Goal: Information Seeking & Learning: Learn about a topic

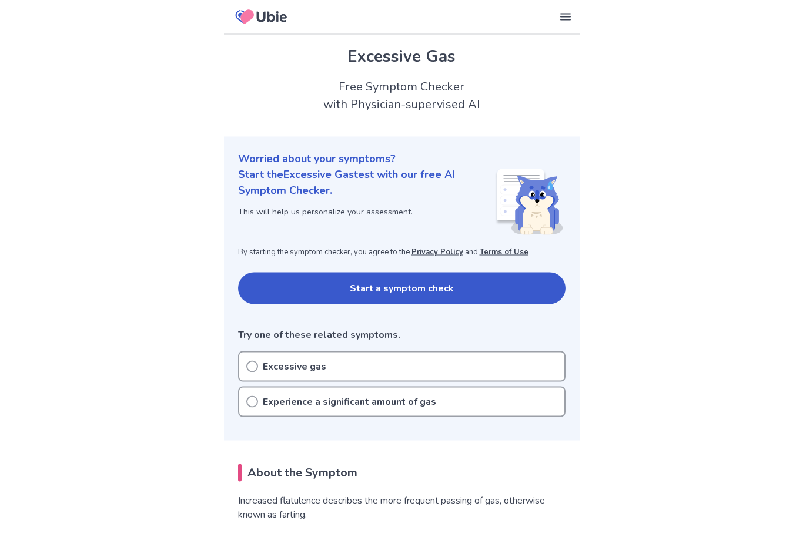
scroll to position [1, 0]
click at [252, 367] on icon at bounding box center [252, 366] width 12 height 12
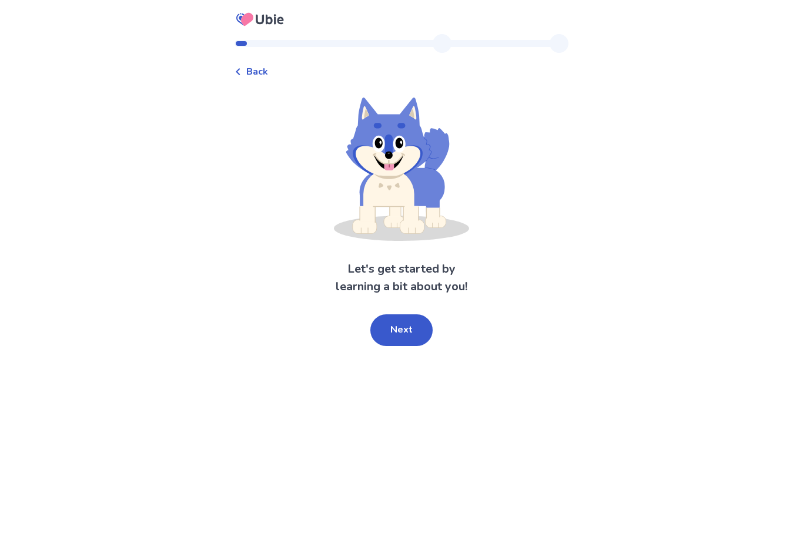
click at [402, 339] on button "Next" at bounding box center [401, 330] width 62 height 32
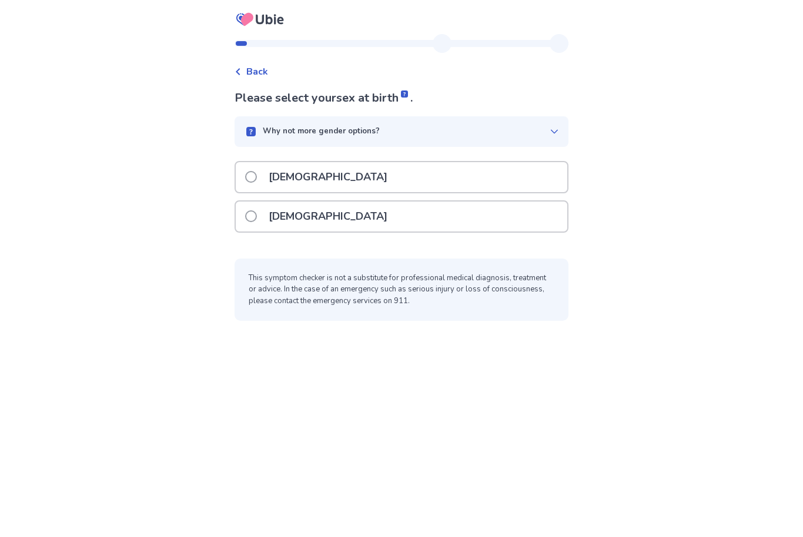
click at [256, 175] on span at bounding box center [251, 177] width 12 height 12
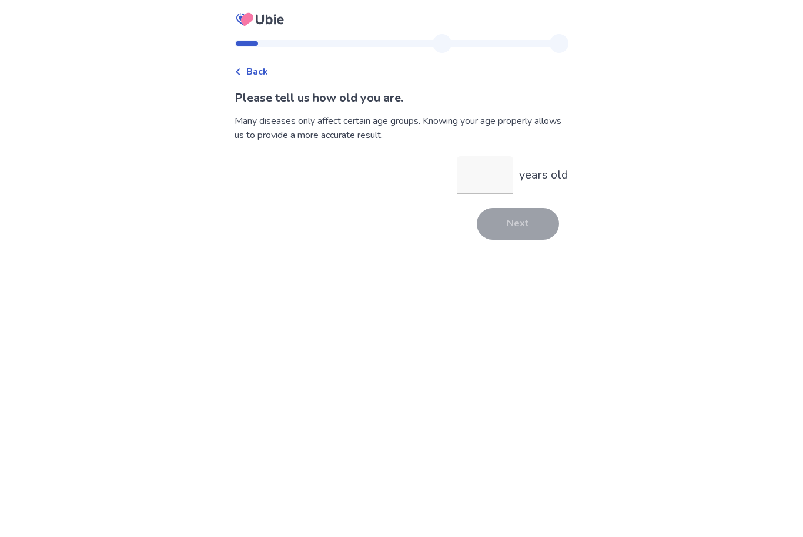
click at [488, 177] on input "years old" at bounding box center [485, 175] width 56 height 38
type input "**"
click at [516, 239] on button "Next" at bounding box center [518, 224] width 82 height 32
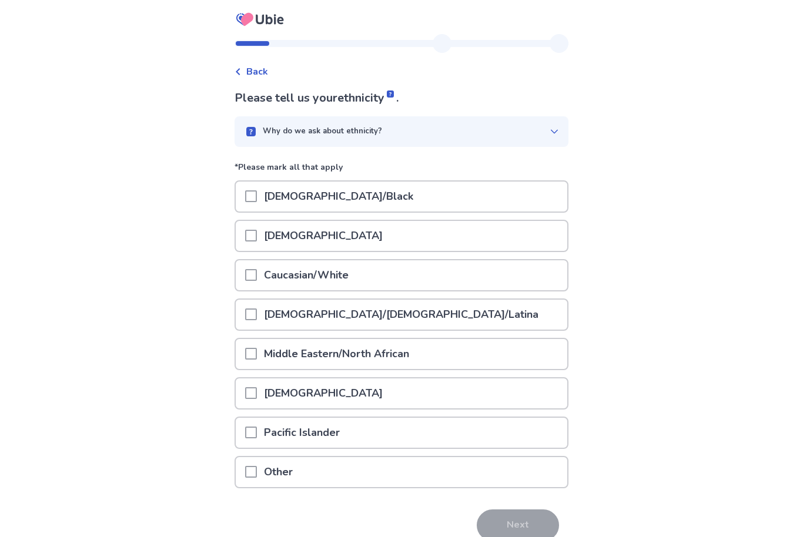
click at [257, 273] on span at bounding box center [251, 275] width 12 height 12
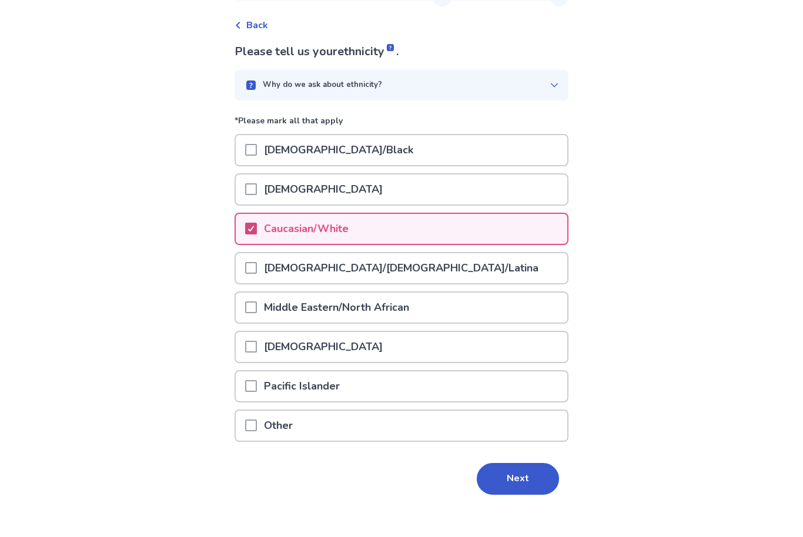
scroll to position [16, 0]
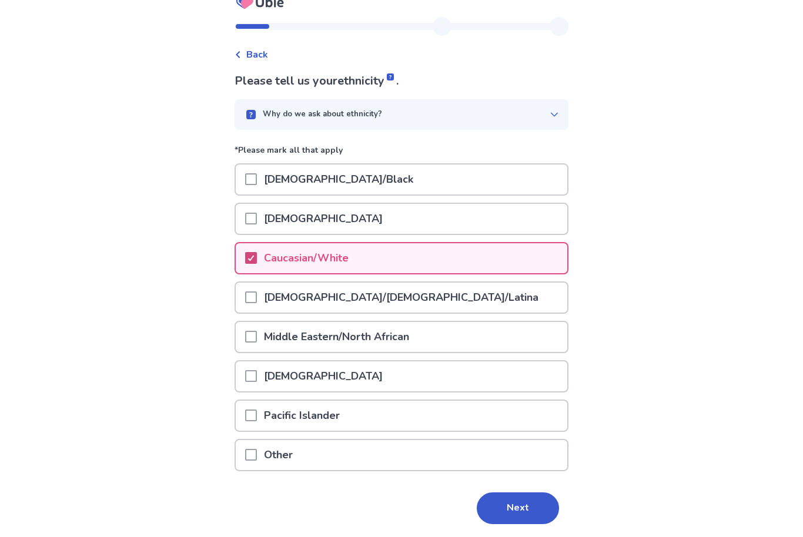
click at [505, 507] on button "Next" at bounding box center [518, 509] width 82 height 32
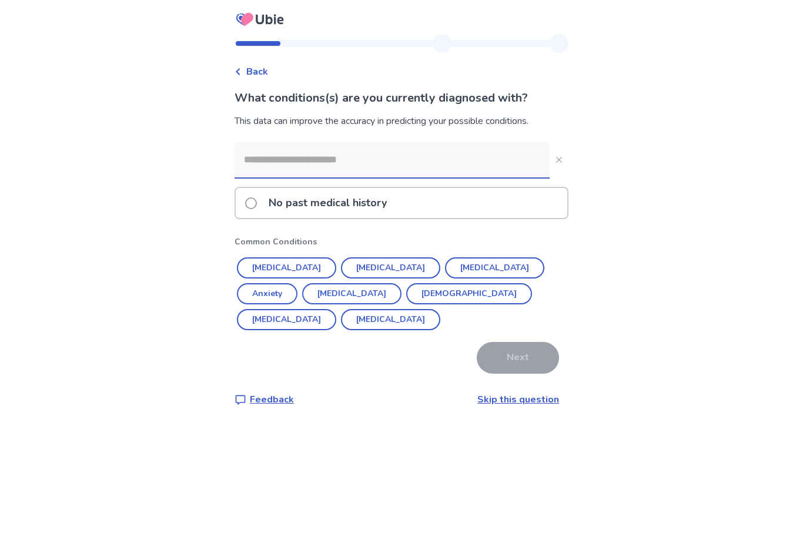
click at [341, 327] on button "[MEDICAL_DATA]" at bounding box center [390, 319] width 99 height 21
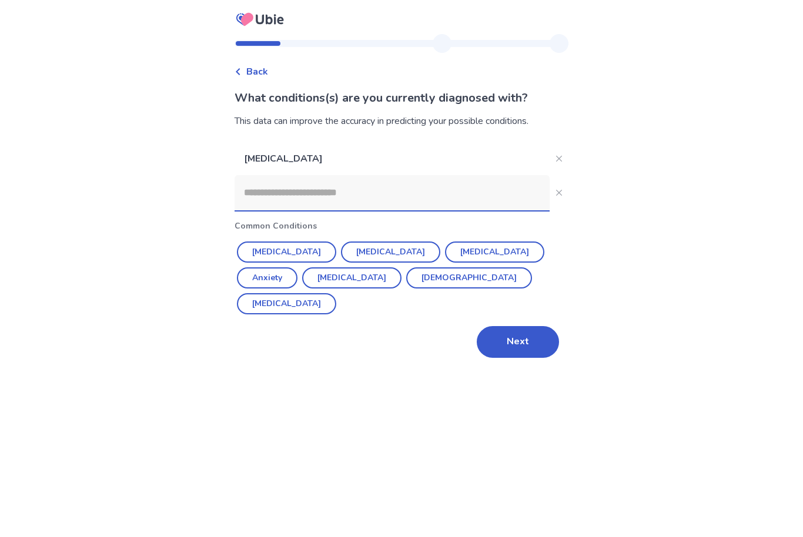
click at [327, 372] on div "Back What conditions(s) are you currently diagnosed with? This data can improve…" at bounding box center [401, 268] width 803 height 537
click at [266, 246] on button "[MEDICAL_DATA]" at bounding box center [286, 252] width 99 height 21
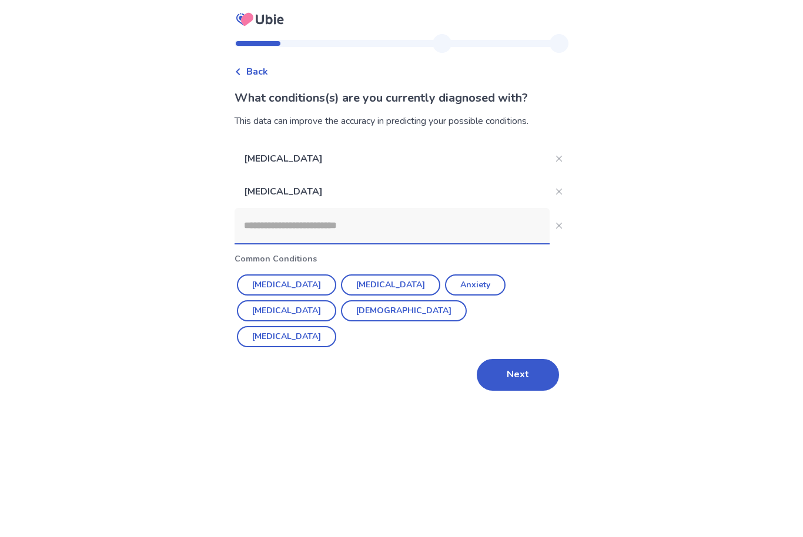
click at [336, 326] on button "[MEDICAL_DATA]" at bounding box center [286, 336] width 99 height 21
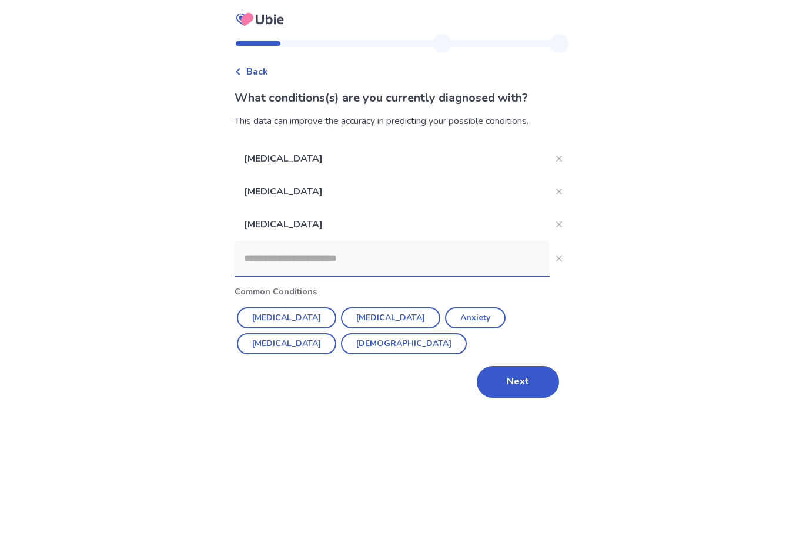
click at [315, 415] on div "Back What conditions(s) are you currently diagnosed with? This data can improve…" at bounding box center [401, 268] width 803 height 537
click at [313, 407] on div "Back What conditions(s) are you currently diagnosed with? This data can improve…" at bounding box center [401, 223] width 353 height 378
click at [503, 381] on button "Next" at bounding box center [518, 382] width 82 height 32
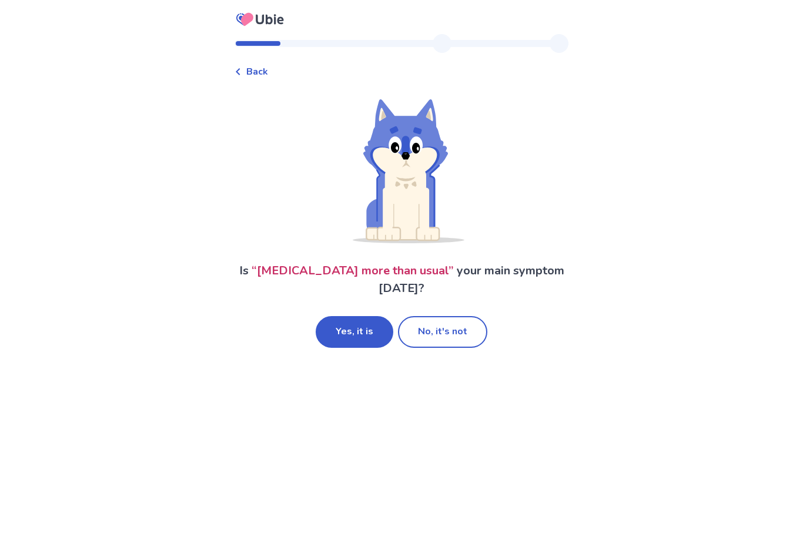
click at [439, 337] on button "No, it's not" at bounding box center [442, 332] width 89 height 32
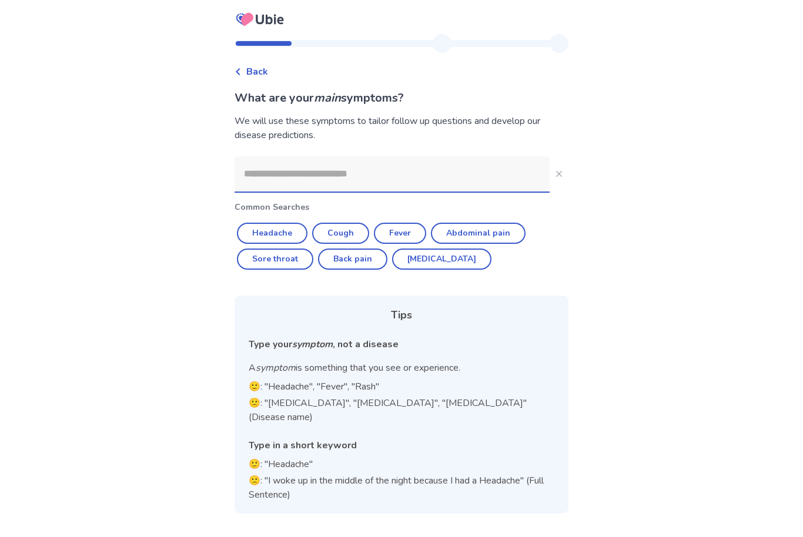
click at [467, 236] on button "Abdominal pain" at bounding box center [478, 233] width 95 height 21
type input "**********"
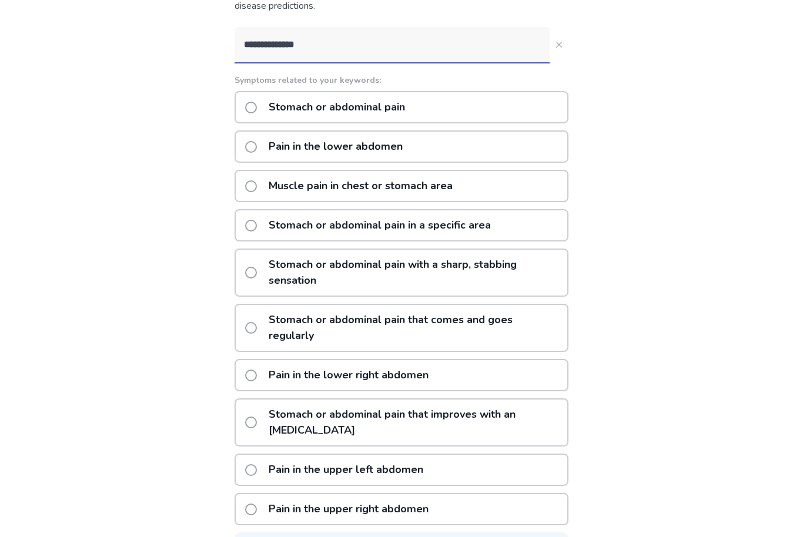
scroll to position [138, 0]
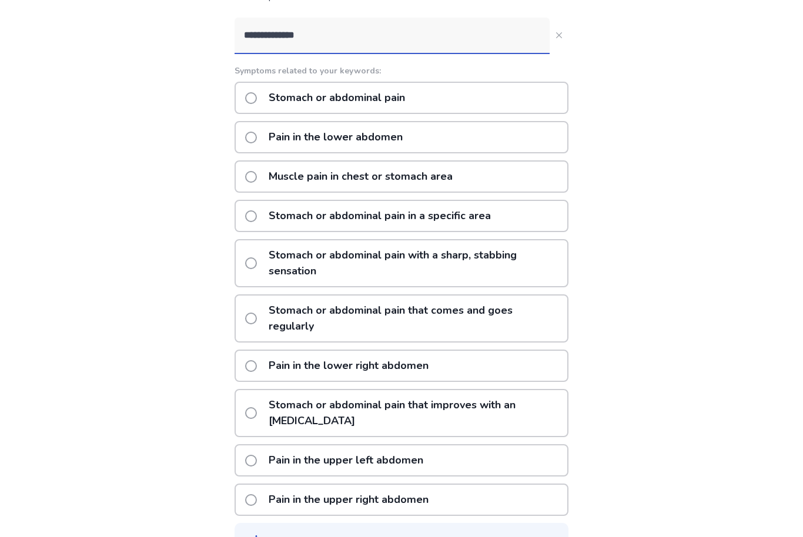
click at [256, 178] on span at bounding box center [251, 178] width 12 height 12
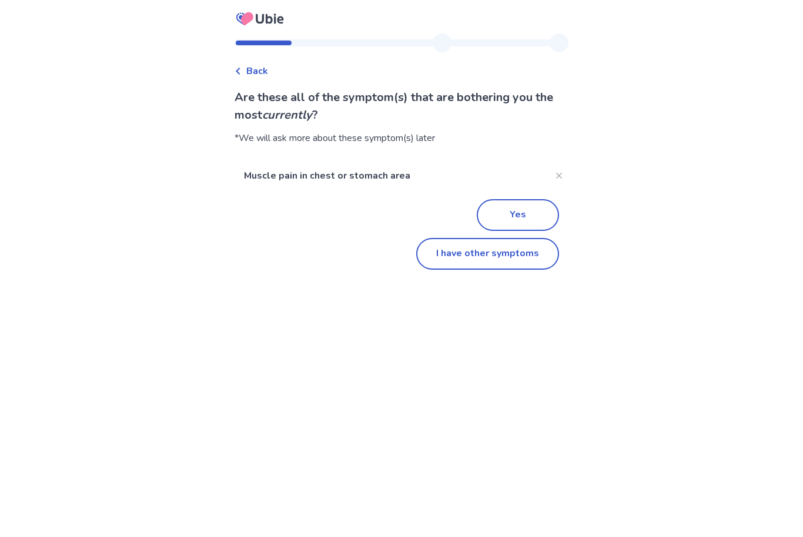
click at [509, 216] on button "Yes" at bounding box center [518, 216] width 82 height 32
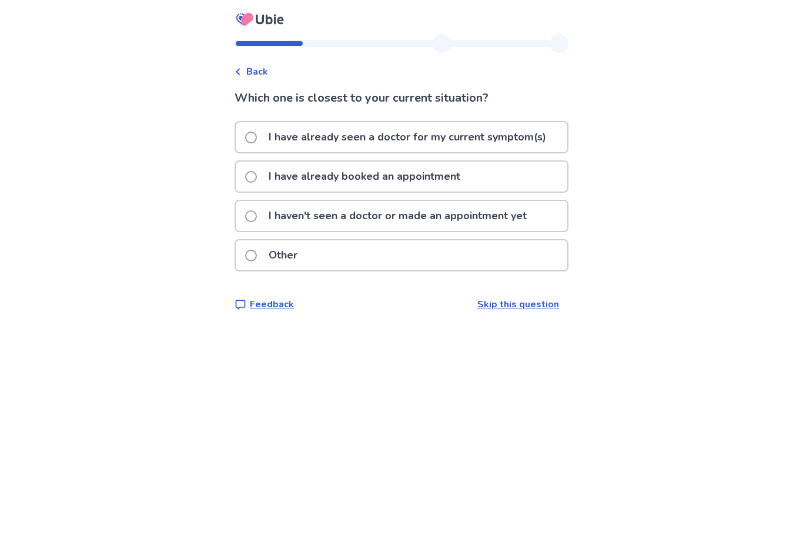
click at [253, 224] on label "I haven't seen a doctor or made an appointment yet" at bounding box center [389, 216] width 289 height 30
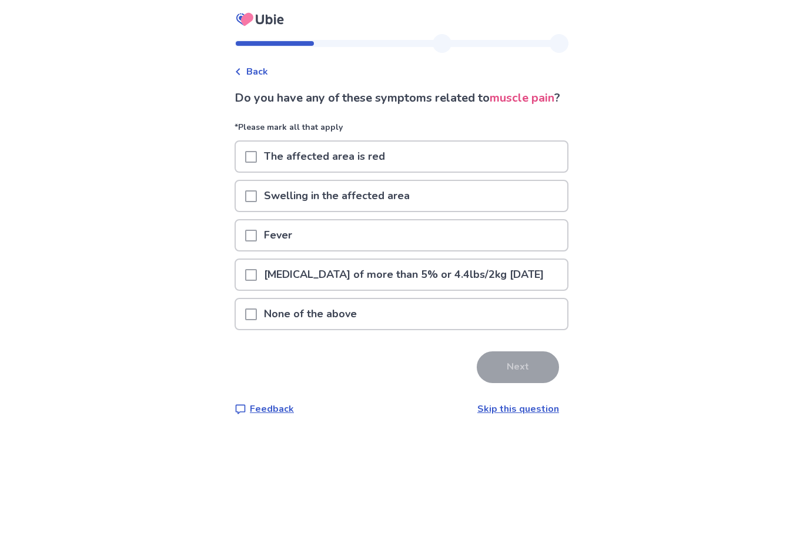
click at [257, 320] on span at bounding box center [251, 315] width 12 height 12
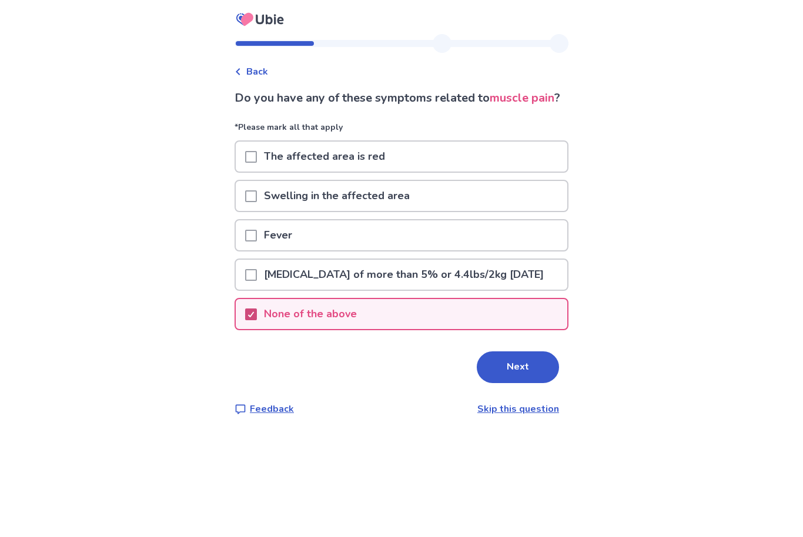
click at [507, 383] on button "Next" at bounding box center [518, 367] width 82 height 32
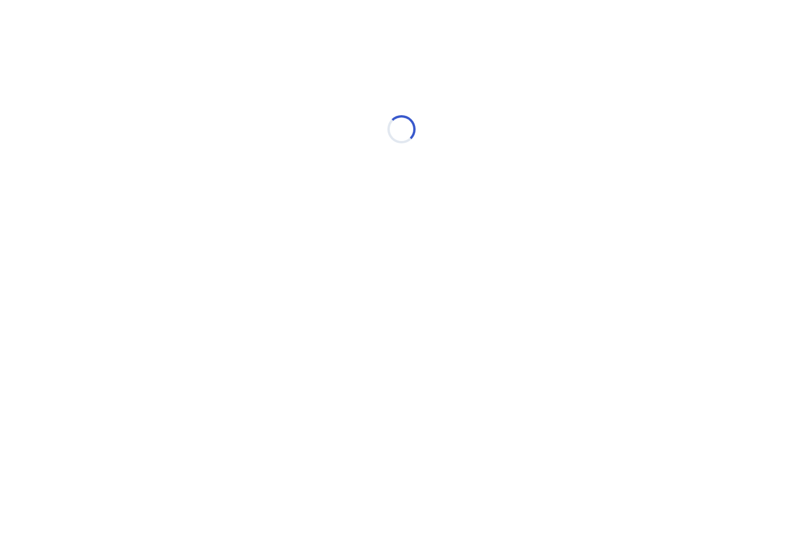
select select "*"
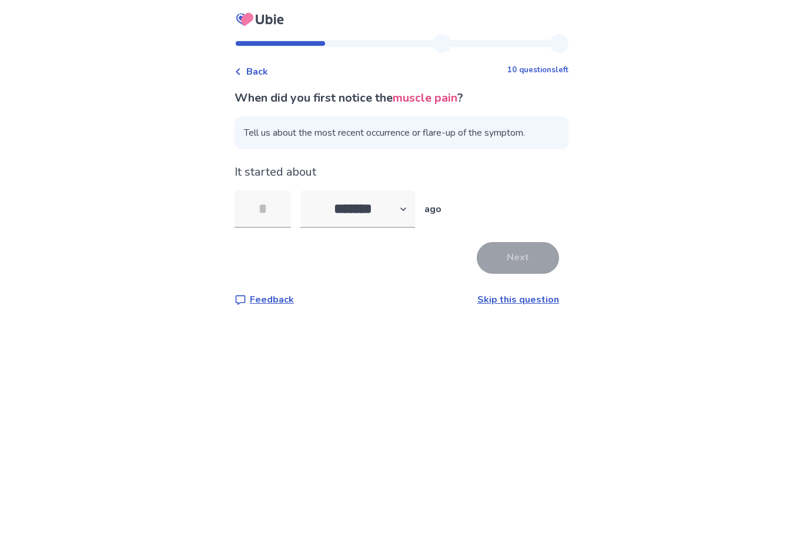
click at [493, 304] on link "Skip this question" at bounding box center [518, 299] width 82 height 13
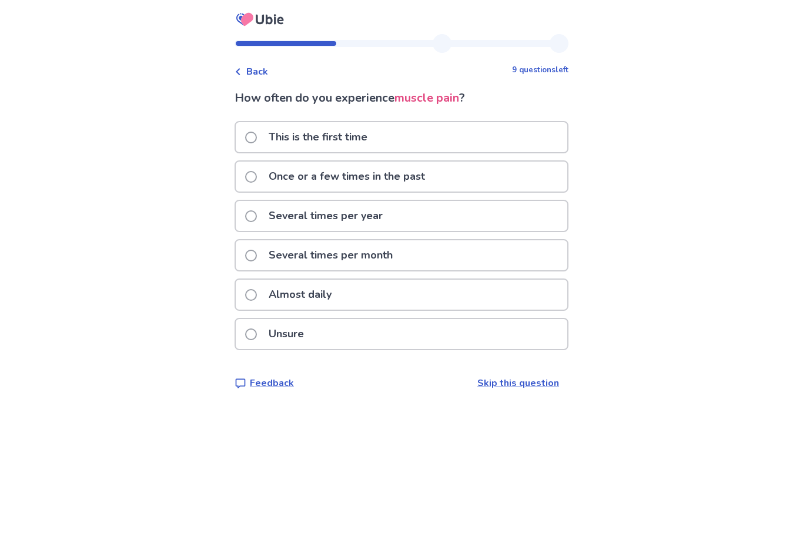
click at [256, 297] on span at bounding box center [251, 295] width 12 height 12
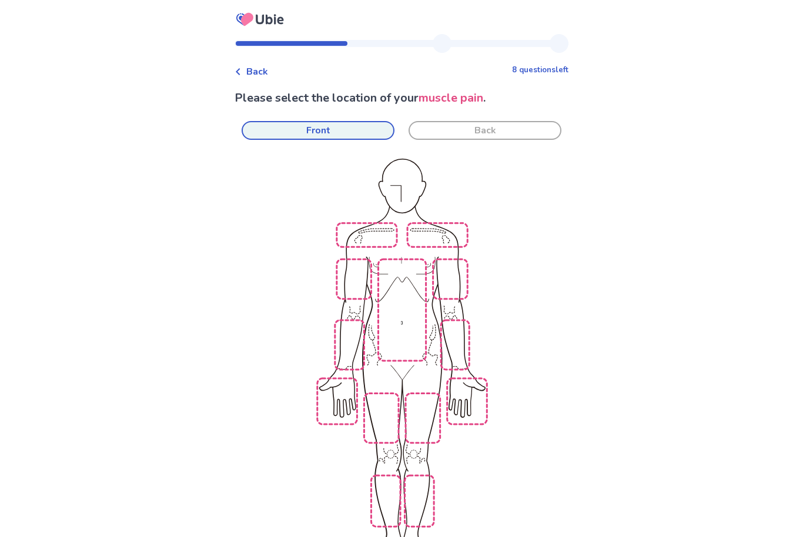
click at [401, 281] on img at bounding box center [555, 371] width 668 height 452
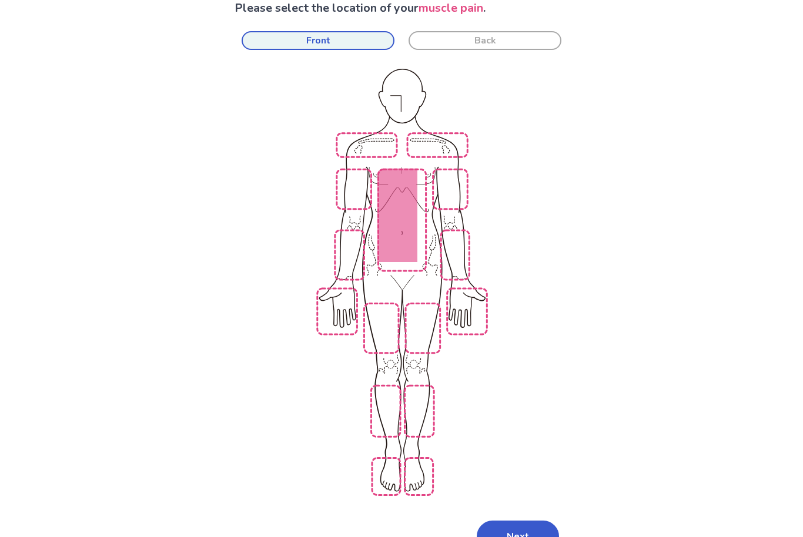
scroll to position [99, 0]
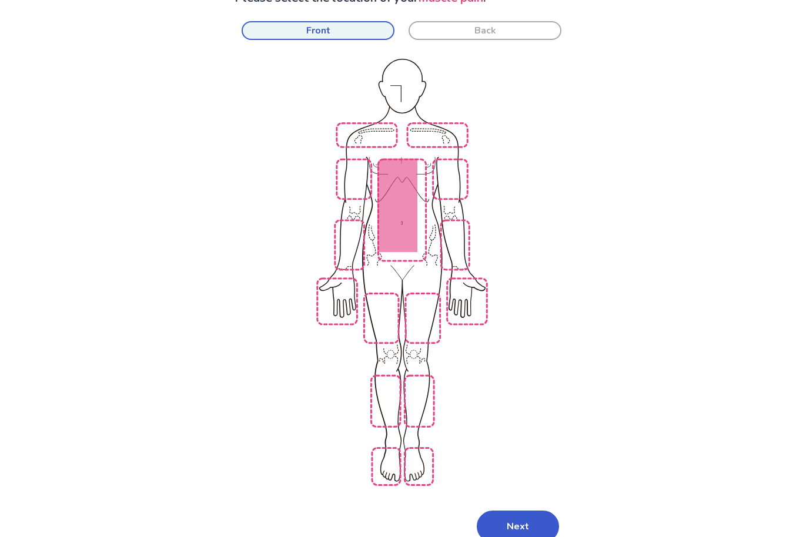
click at [501, 511] on button "Next" at bounding box center [518, 527] width 82 height 32
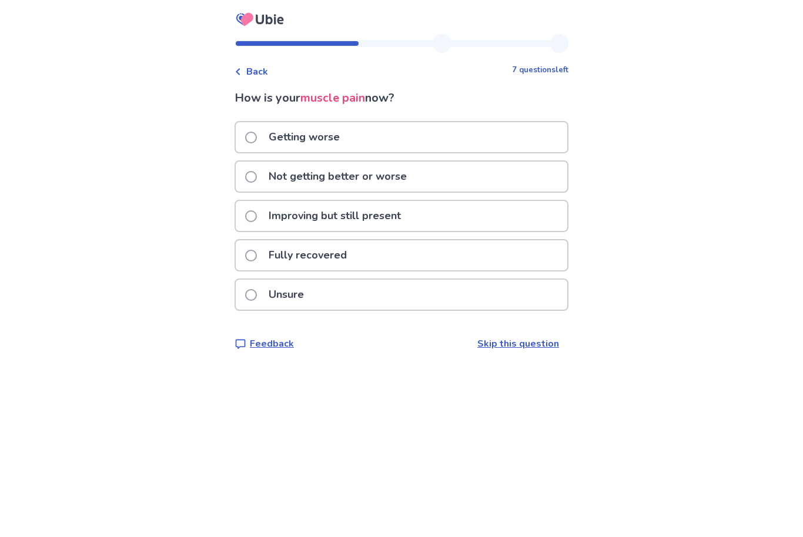
click at [257, 180] on span at bounding box center [251, 177] width 12 height 12
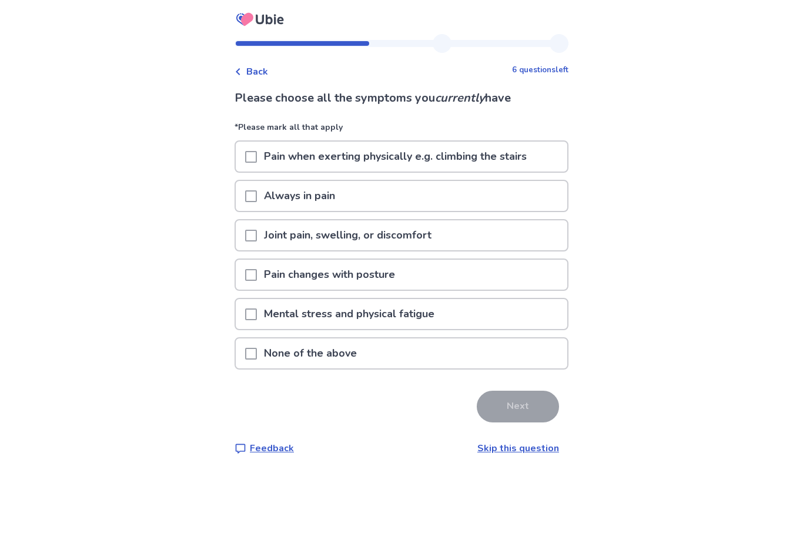
click at [492, 451] on link "Skip this question" at bounding box center [518, 448] width 82 height 13
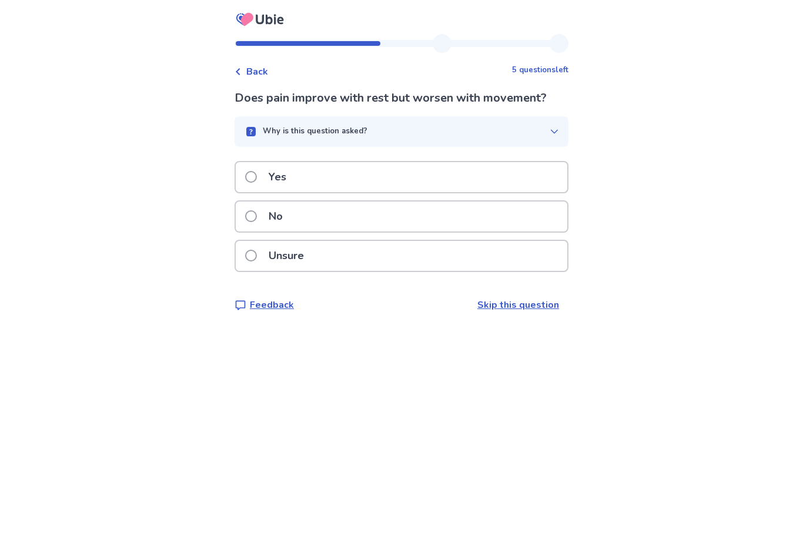
click at [256, 227] on label "No" at bounding box center [267, 217] width 45 height 30
click at [253, 172] on span at bounding box center [251, 177] width 12 height 12
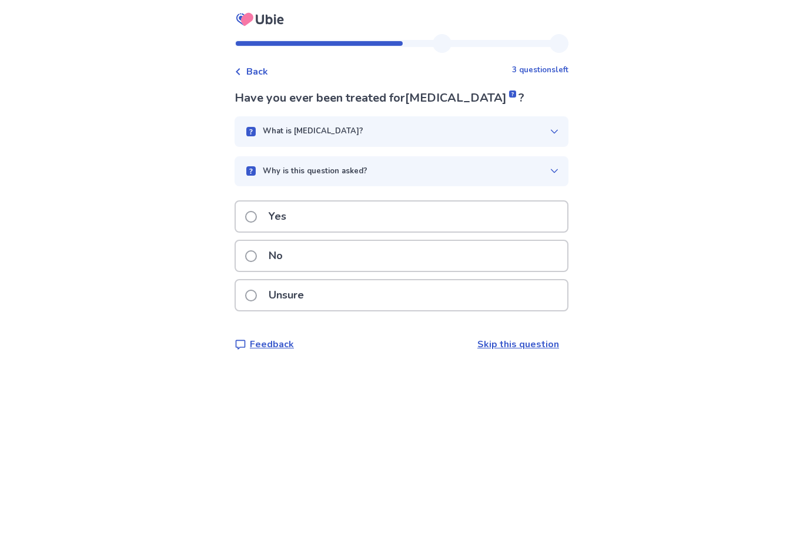
click at [262, 250] on label "No" at bounding box center [267, 256] width 45 height 30
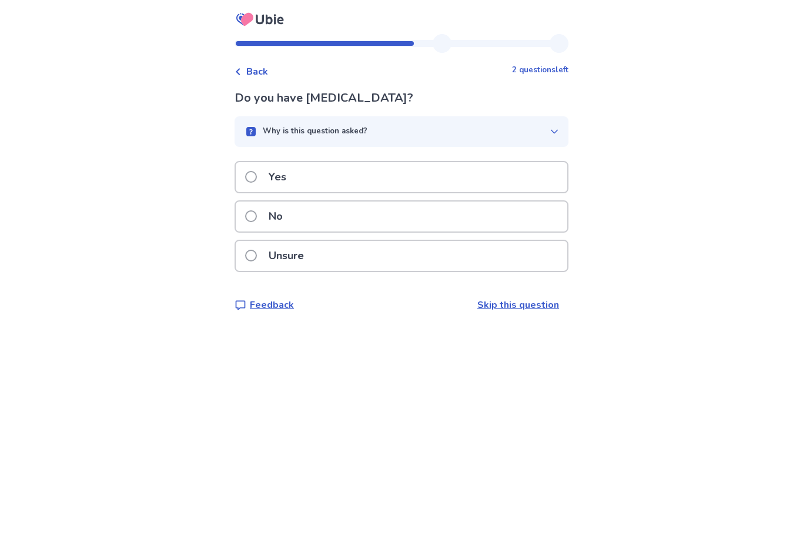
click at [257, 215] on span at bounding box center [251, 216] width 12 height 12
click at [247, 211] on div "No" at bounding box center [401, 217] width 331 height 30
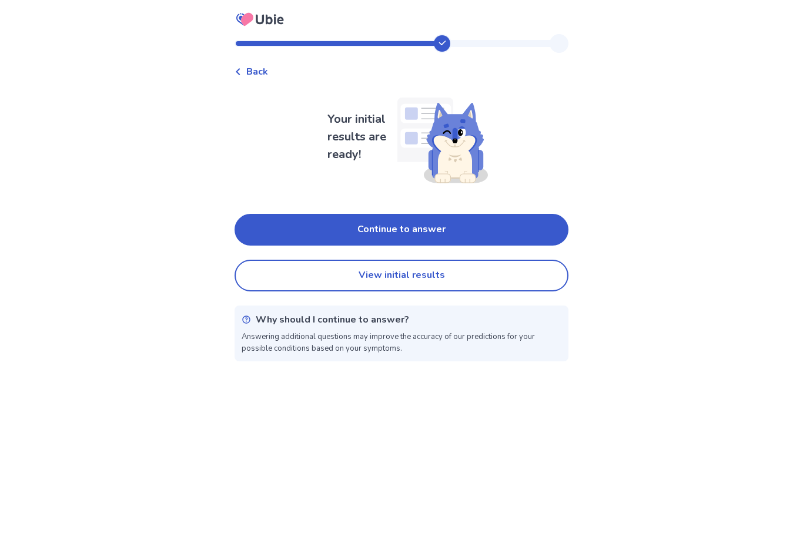
click at [407, 528] on div "Back Your initial results are ready! Continue to answer View initial results Wh…" at bounding box center [401, 268] width 803 height 537
click at [376, 234] on button "Continue to answer" at bounding box center [401, 230] width 334 height 32
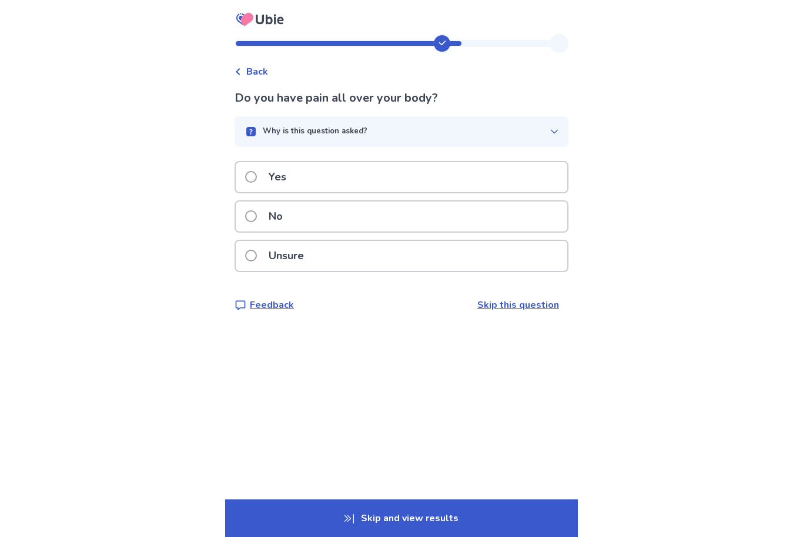
click at [257, 173] on span at bounding box center [251, 177] width 12 height 12
click at [257, 216] on span at bounding box center [251, 216] width 12 height 12
click at [256, 184] on label "Yes" at bounding box center [269, 177] width 48 height 30
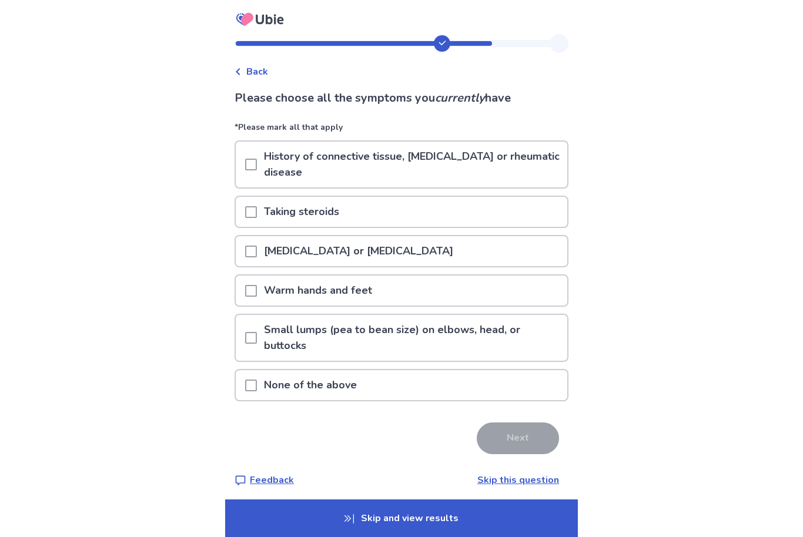
click at [270, 382] on p "None of the above" at bounding box center [310, 385] width 107 height 30
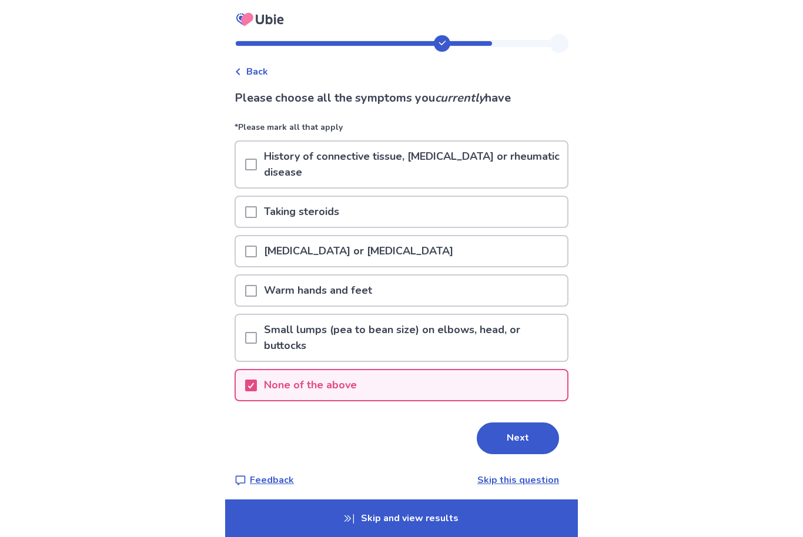
click at [507, 438] on button "Next" at bounding box center [518, 439] width 82 height 32
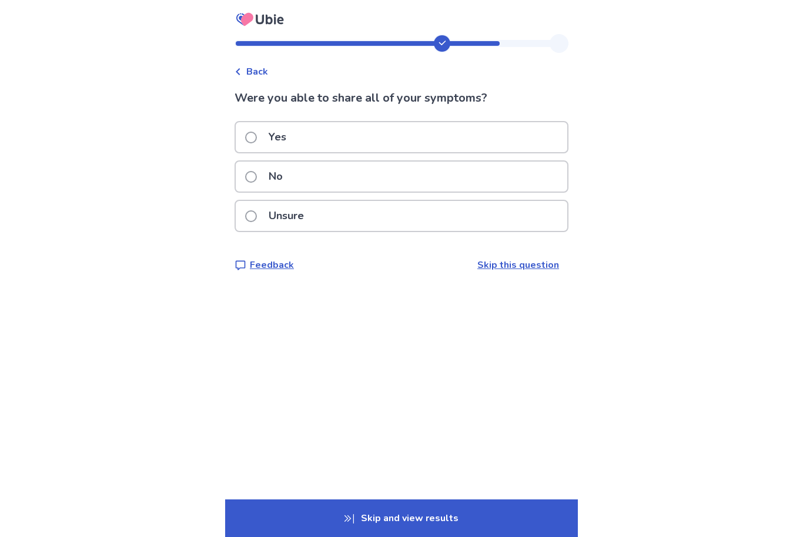
click at [253, 129] on label "Yes" at bounding box center [269, 137] width 48 height 30
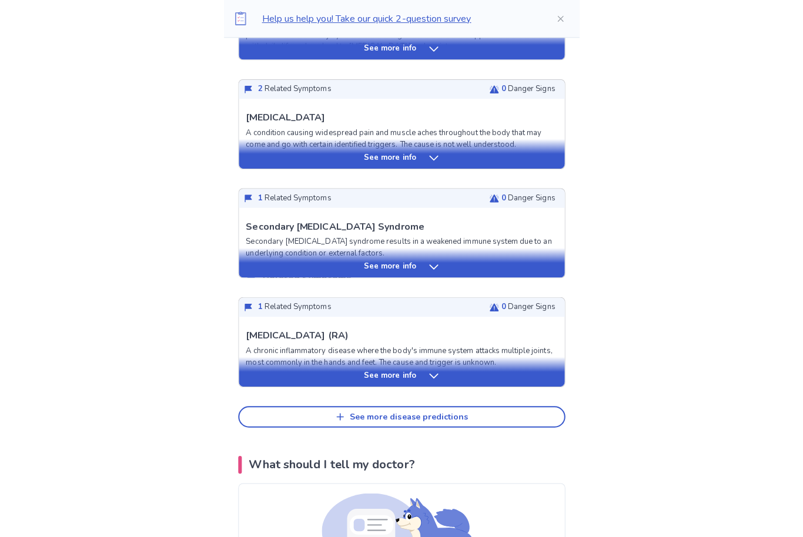
scroll to position [420, 0]
click at [410, 362] on div "See more info" at bounding box center [401, 368] width 323 height 29
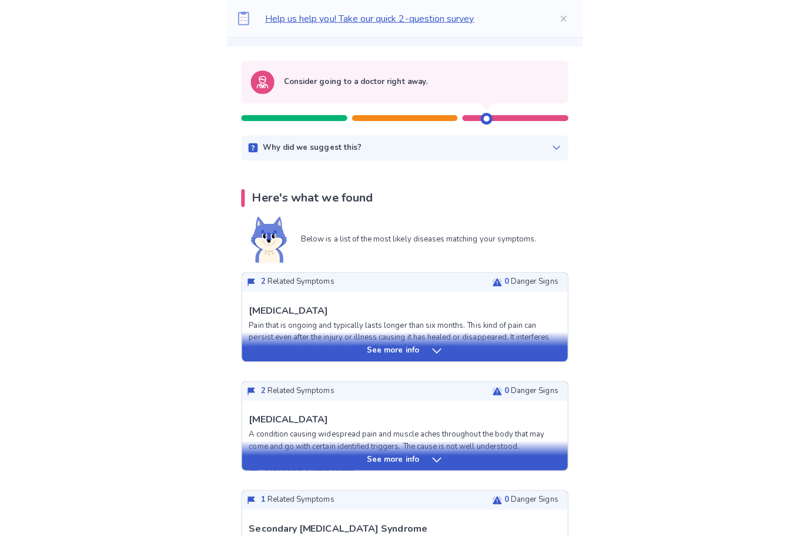
scroll to position [0, 0]
